Goal: Task Accomplishment & Management: Manage account settings

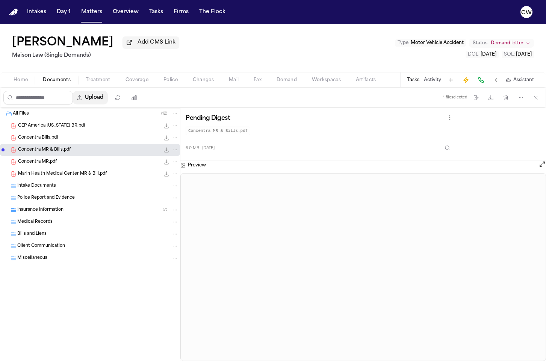
click at [95, 104] on button "Upload" at bounding box center [90, 98] width 35 height 14
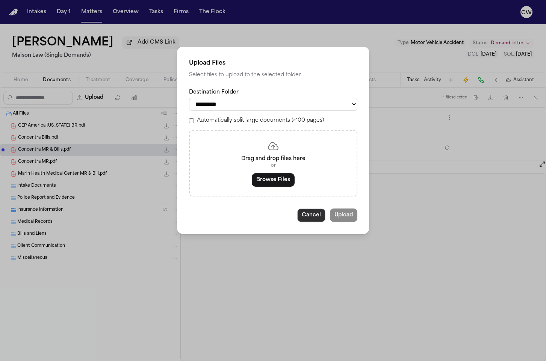
click at [307, 219] on button "Cancel" at bounding box center [311, 215] width 28 height 14
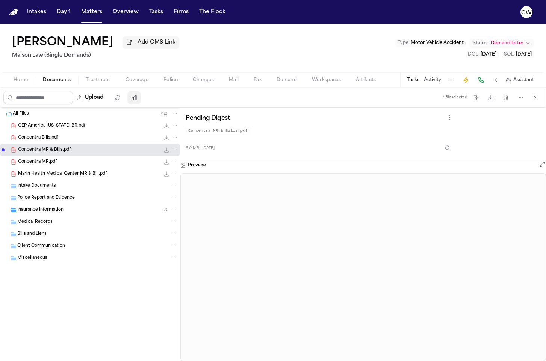
click at [137, 101] on icon "button" at bounding box center [134, 98] width 6 height 6
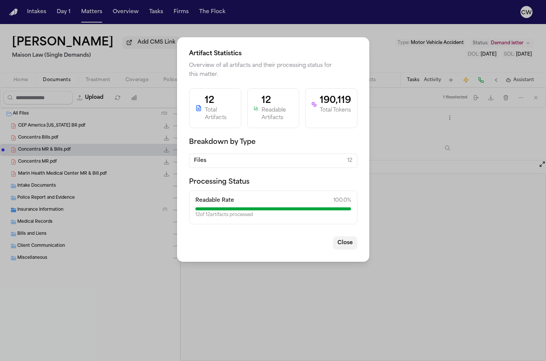
click at [348, 243] on button "Close" at bounding box center [345, 243] width 24 height 14
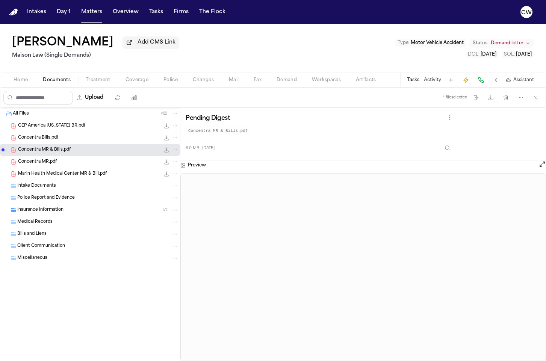
click at [175, 103] on div "Upload 1 file selected Move files Download files Delete files More actions Clea…" at bounding box center [272, 98] width 545 height 20
click at [109, 160] on div "Concentra MR.pdf 3.9 MB • PDF" at bounding box center [98, 162] width 160 height 8
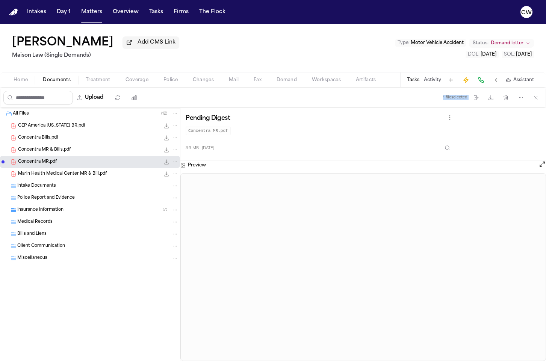
click at [3, 151] on span "File: Concentra MR & Bills.pdf" at bounding box center [3, 149] width 3 height 3
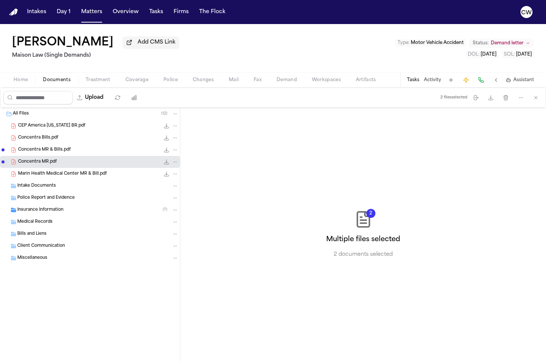
click at [3, 151] on span "File: Concentra MR & Bills.pdf" at bounding box center [3, 149] width 3 height 3
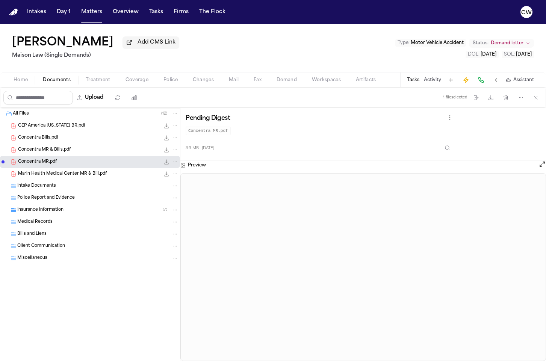
click at [2, 152] on span "File: Concentra MR & Bills.pdf" at bounding box center [3, 150] width 5 height 5
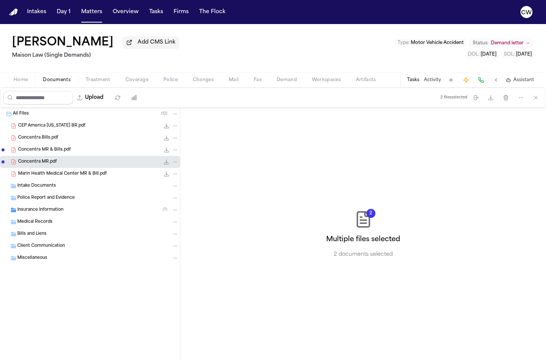
click at [486, 139] on div "2 Multiple files selected 2 documents selected" at bounding box center [362, 234] width 365 height 253
click at [91, 150] on div "Concentra MR & Bills.pdf 6.0 MB • PDF" at bounding box center [98, 150] width 160 height 8
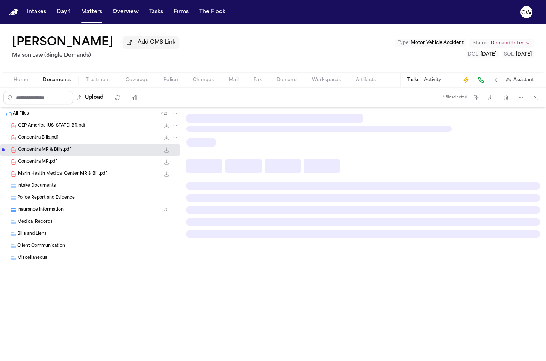
click at [83, 140] on div "Concentra Bills.pdf 112.8 KB • PDF" at bounding box center [98, 138] width 160 height 8
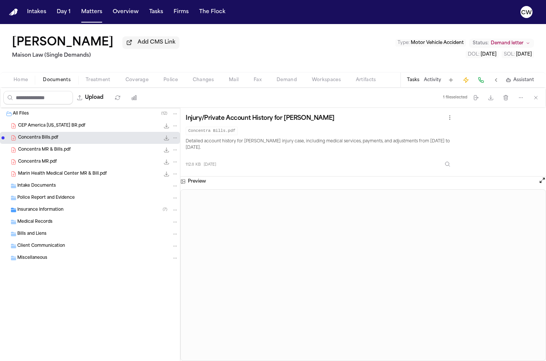
click at [2, 139] on span "File: Concentra Bills.pdf" at bounding box center [3, 137] width 3 height 3
click at [141, 100] on button "button" at bounding box center [134, 98] width 14 height 14
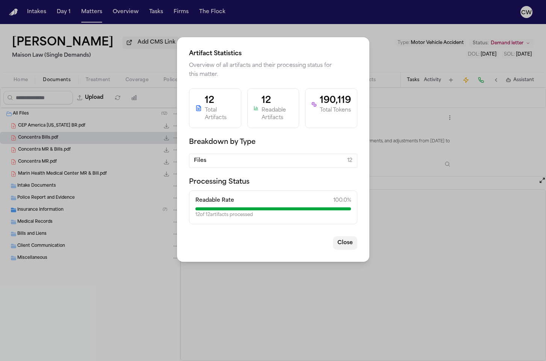
click at [347, 245] on button "Close" at bounding box center [345, 243] width 24 height 14
